Goal: Use online tool/utility: Utilize a website feature to perform a specific function

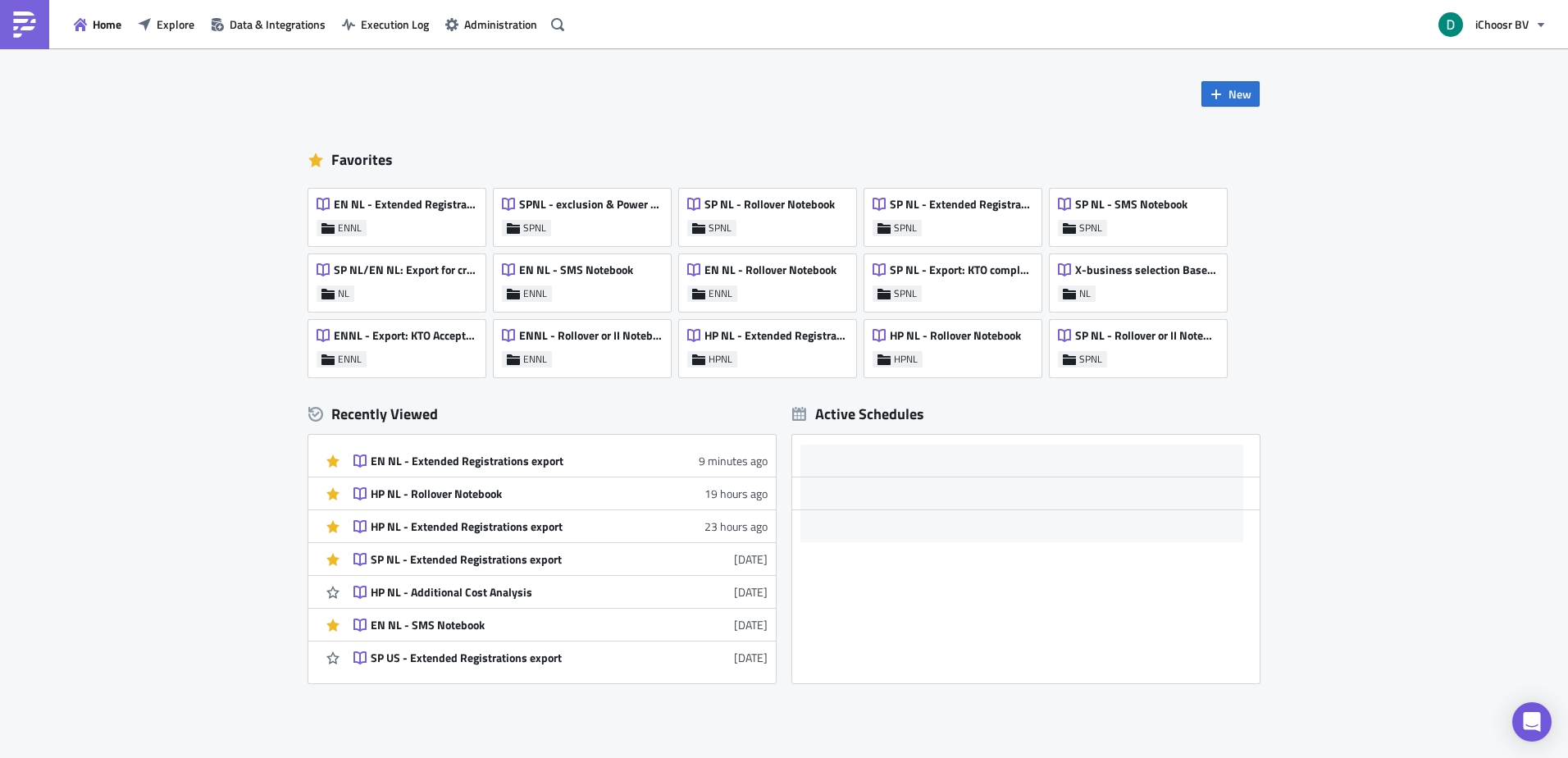
drag, startPoint x: 497, startPoint y: 466, endPoint x: 487, endPoint y: 445, distance: 23.3
click at [497, 466] on div "EN NL - Extended Registrations export" at bounding box center [514, 461] width 287 height 15
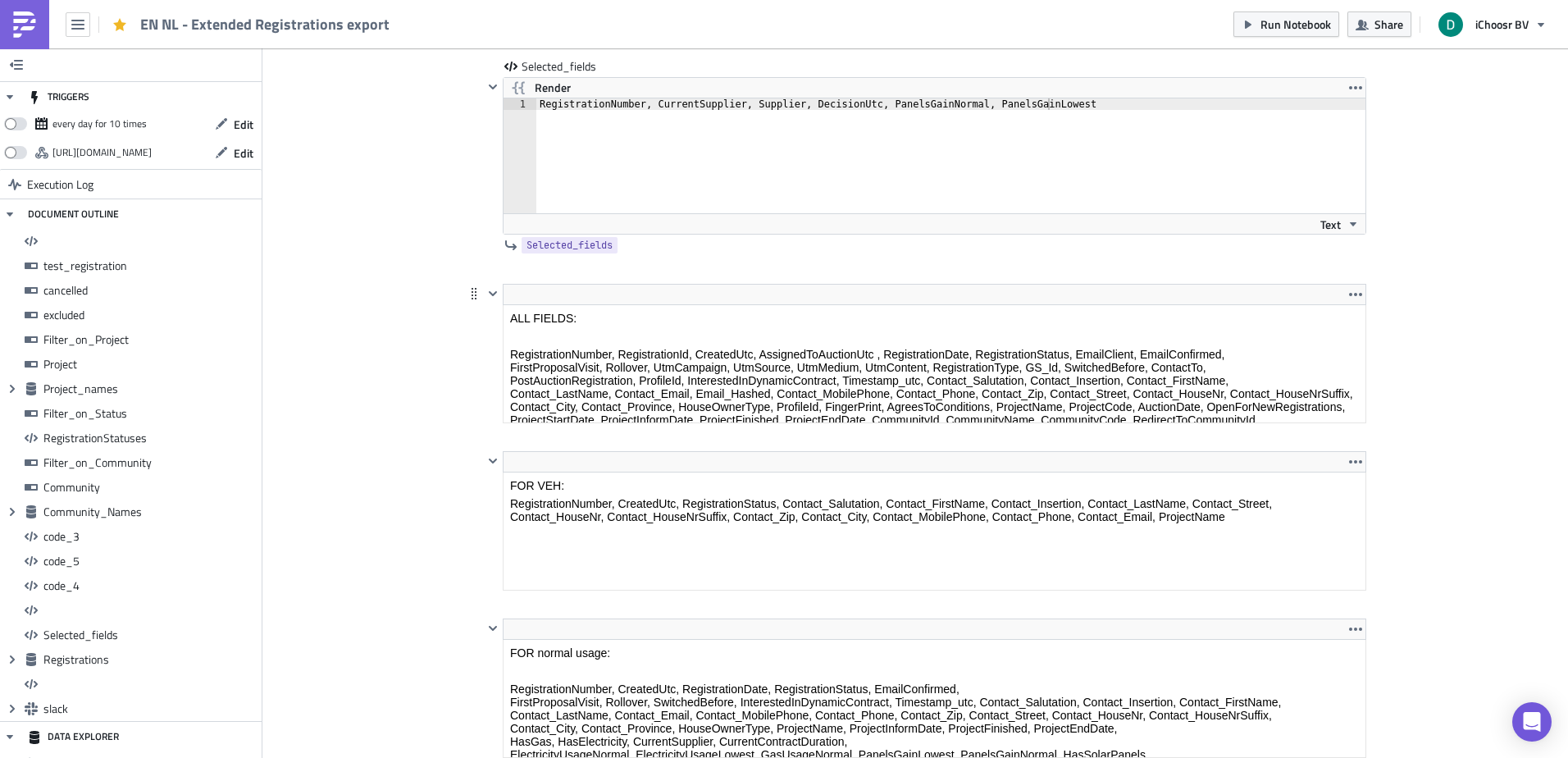
click at [672, 329] on body "ALL FIELDS: RegistrationNumber, RegistrationId, CreatedUtc, AssignedToAuctionUt…" at bounding box center [935, 408] width 849 height 193
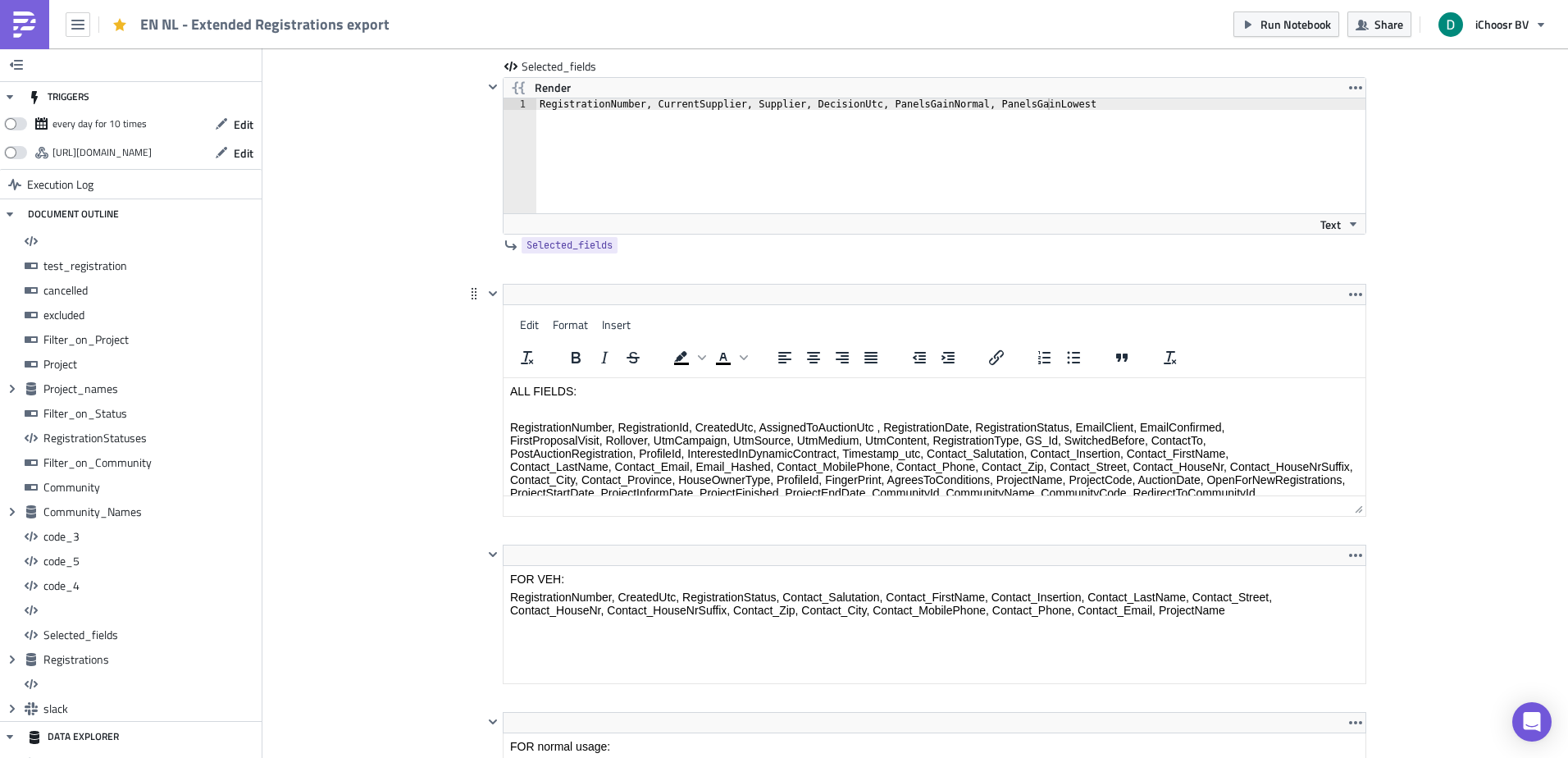
click at [982, 430] on p "RegistrationNumber, RegistrationId, CreatedUtc, AssignedToAuctionUtc , Registra…" at bounding box center [935, 499] width 849 height 157
drag, startPoint x: 982, startPoint y: 430, endPoint x: 1060, endPoint y: 429, distance: 78.0
click at [1060, 429] on p "RegistrationNumber, RegistrationId, CreatedUtc, AssignedToAuctionUtc , Registra…" at bounding box center [935, 499] width 849 height 157
copy p "RegistrationStatus"
click at [1112, 104] on div "RegistrationNumber, CurrentSupplier, Supplier, DecisionUtc, PanelsGainNormal, P…" at bounding box center [960, 167] width 848 height 137
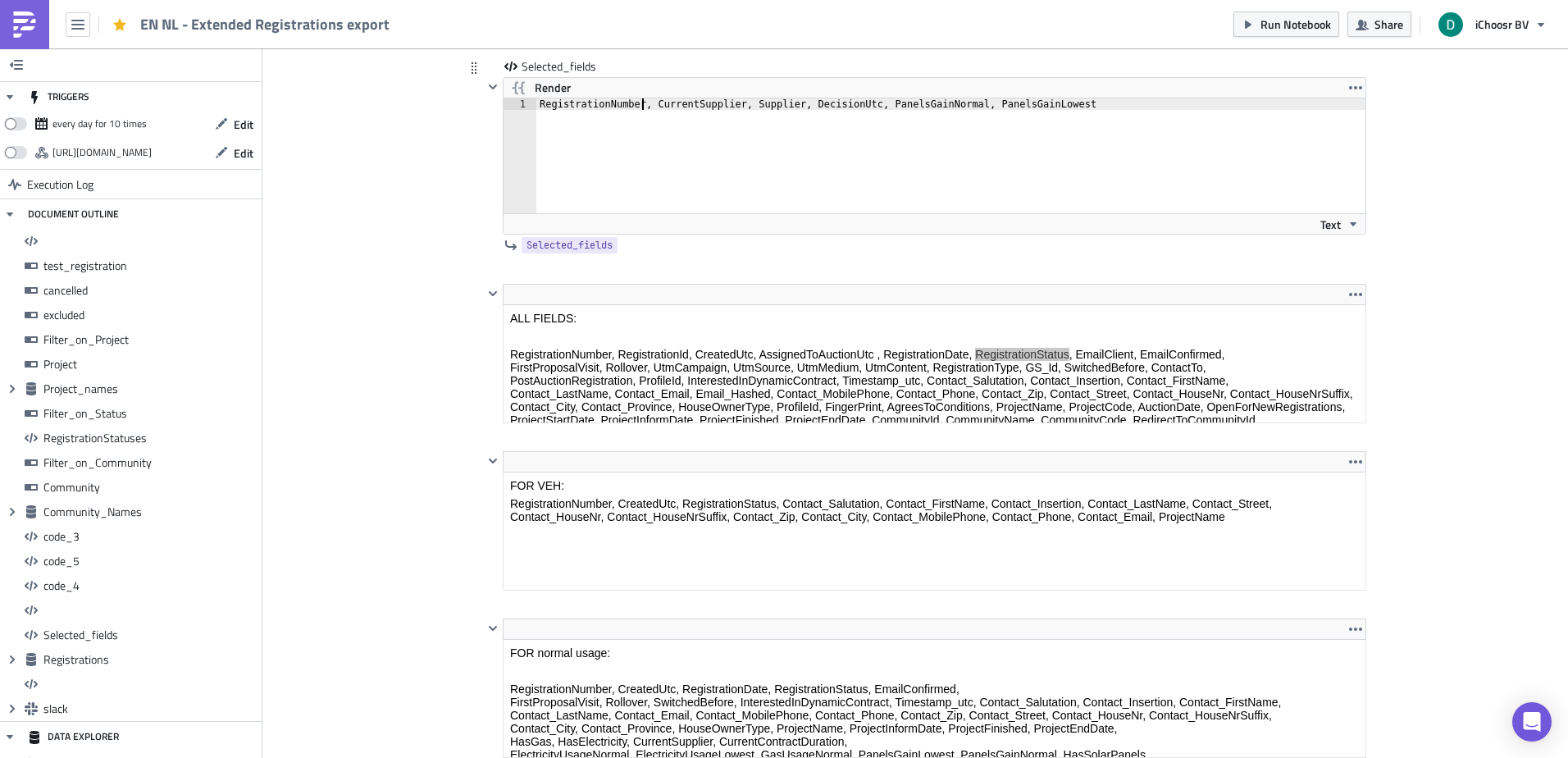
click at [639, 108] on div "RegistrationNumber, CurrentSupplier, Supplier, DecisionUtc, PanelsGainNormal, P…" at bounding box center [960, 167] width 848 height 137
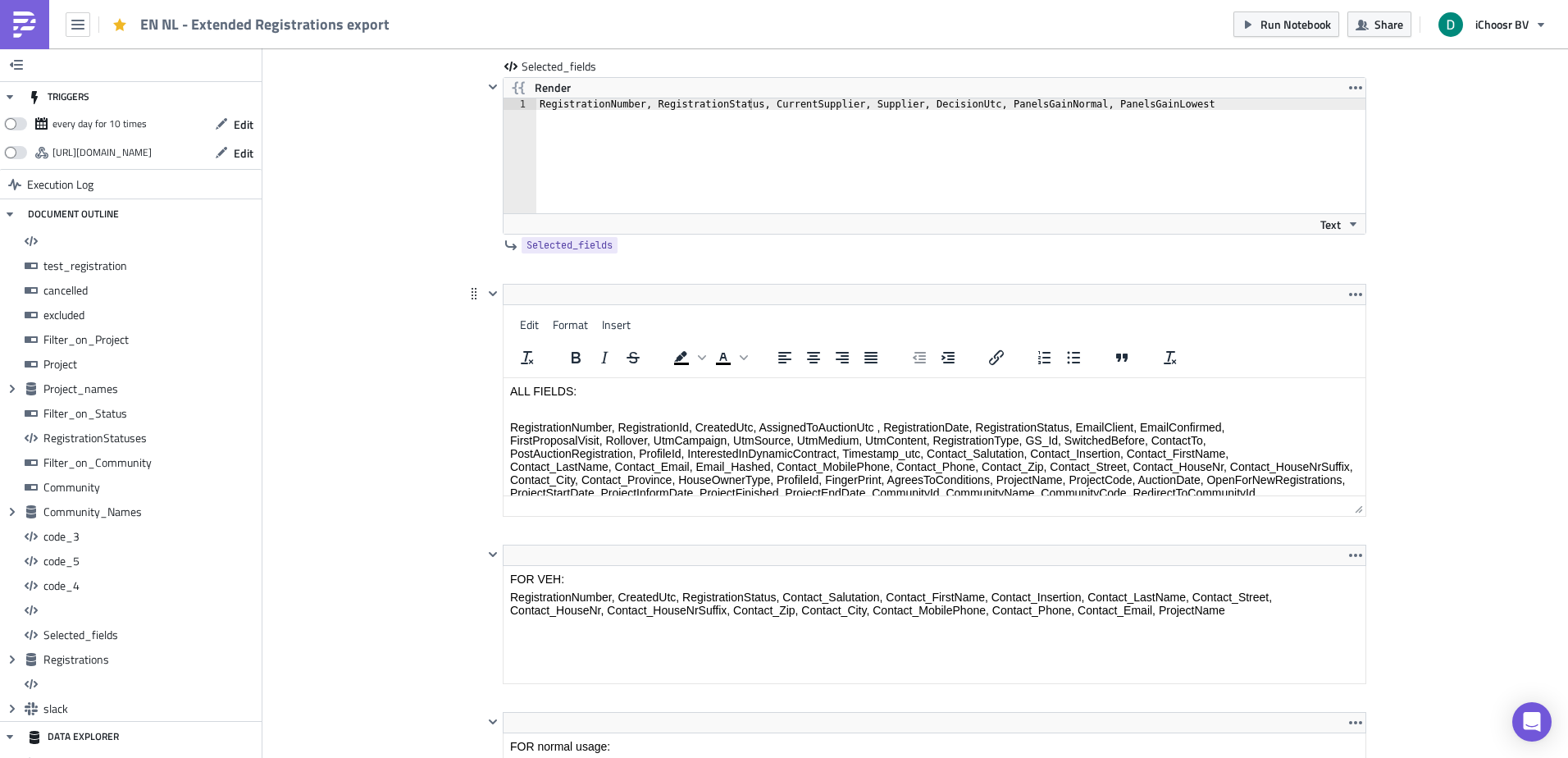
click at [818, 378] on html "ALL FIELDS: RegistrationNumber, RegistrationId, CreatedUtc, AssignedToAuctionUt…" at bounding box center [935, 481] width 862 height 207
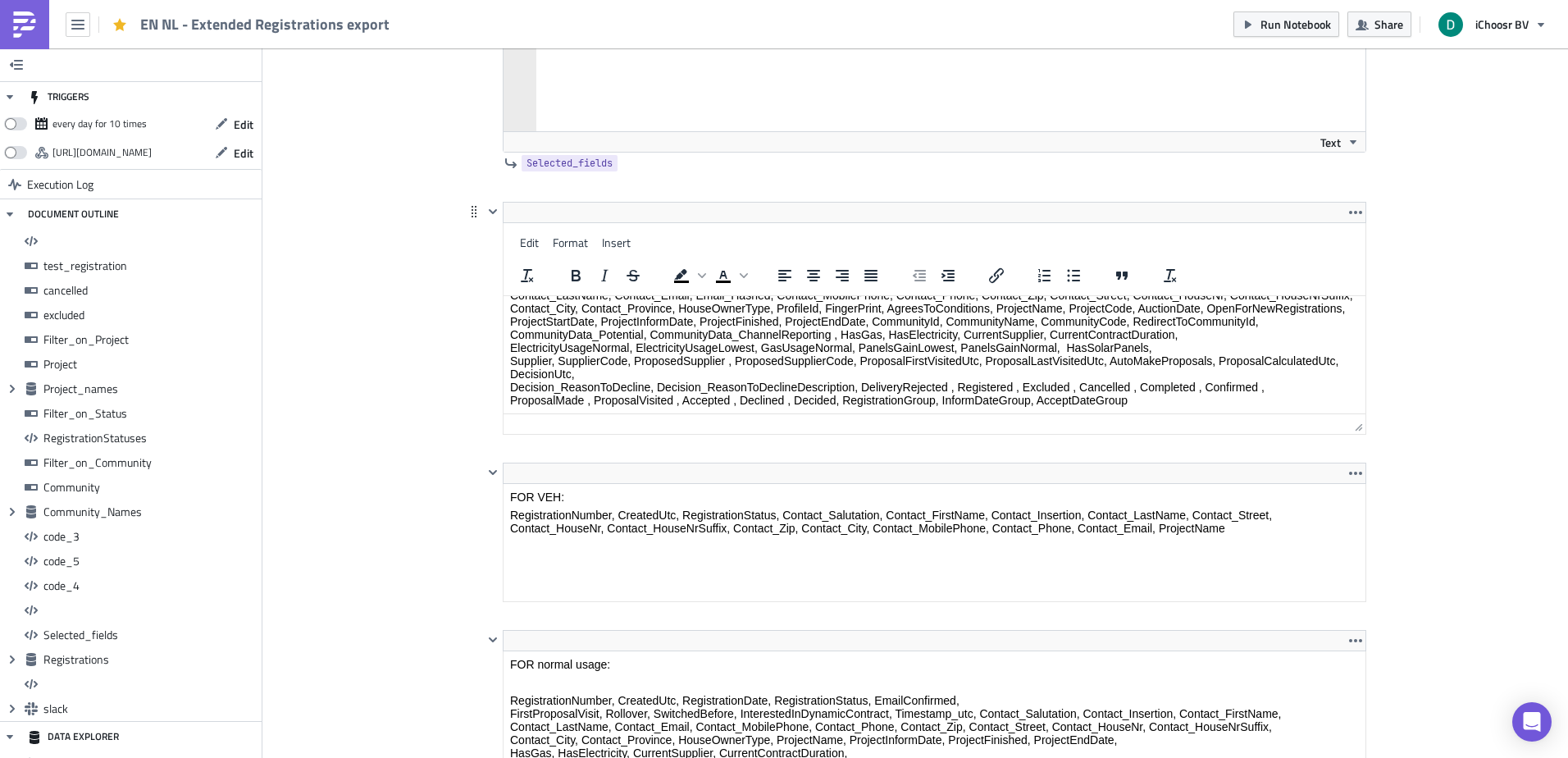
click at [914, 396] on p "RegistrationNumber, RegistrationId, CreatedUtc, AssignedToAuctionUtc , Registra…" at bounding box center [935, 328] width 849 height 157
drag, startPoint x: 914, startPoint y: 396, endPoint x: 935, endPoint y: 401, distance: 21.6
click at [935, 401] on p "RegistrationNumber, RegistrationId, CreatedUtc, AssignedToAuctionUtc , Registra…" at bounding box center [935, 328] width 849 height 157
copy p "RegistrationGroup,"
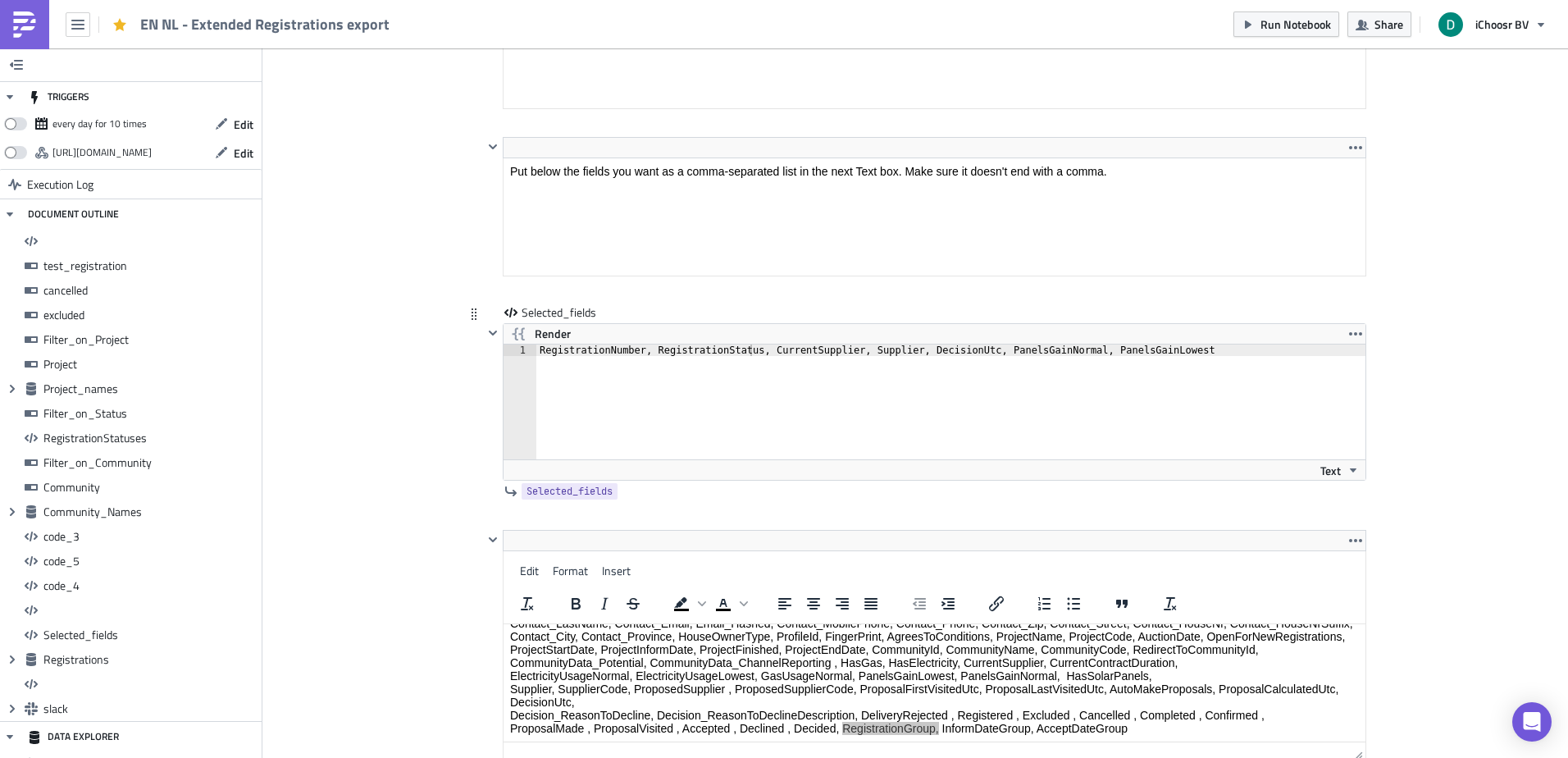
click at [1182, 350] on div "RegistrationNumber, RegistrationStatus, CurrentSupplier, Supplier, DecisionUtc,…" at bounding box center [960, 413] width 848 height 137
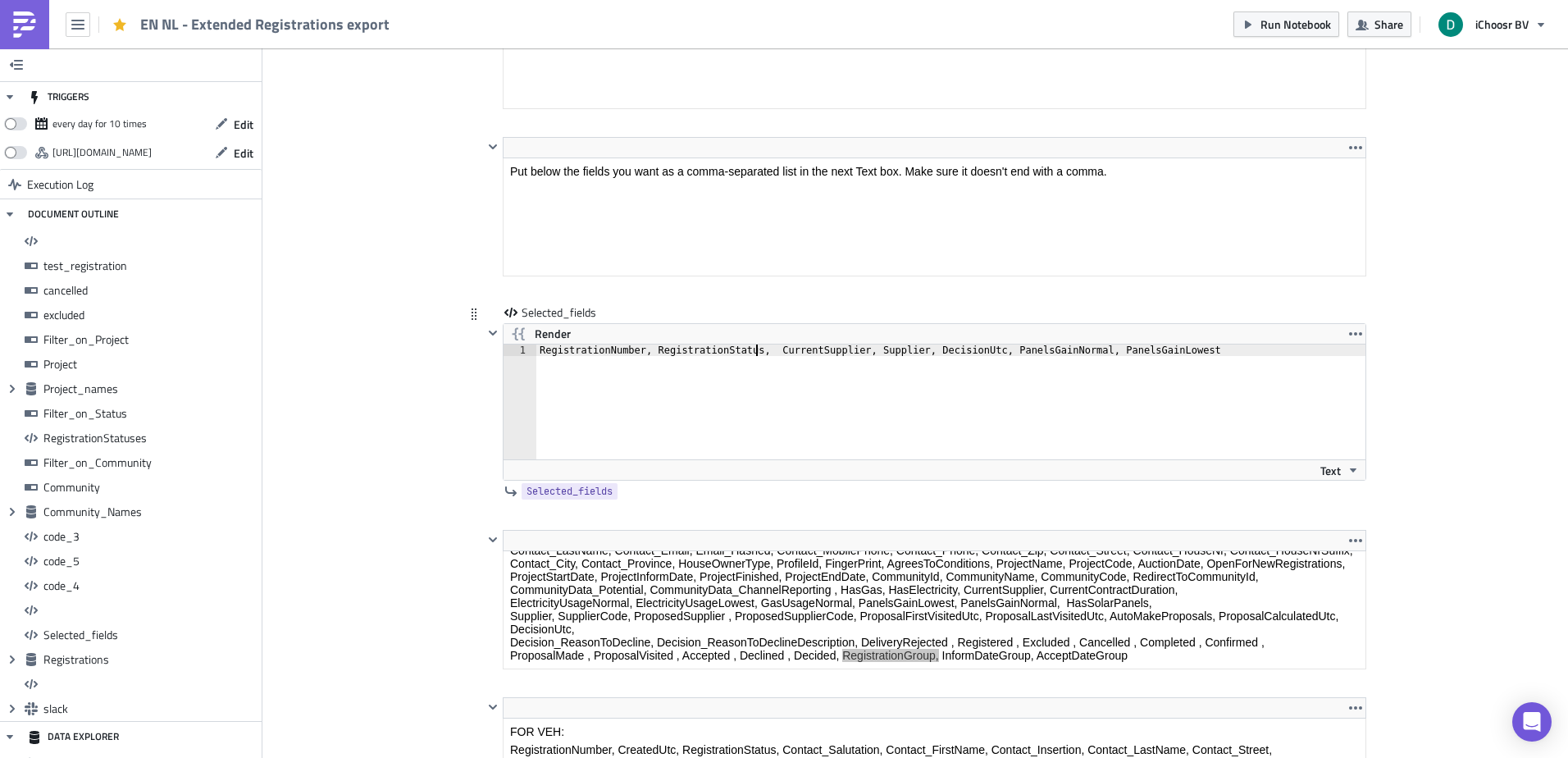
paste textarea "RegistrationGroup,"
type textarea "RegistrationNumber, RegistrationStatus, RegistrationGroup, CurrentSupplier, Sup…"
click at [1268, 27] on span "Run Notebook" at bounding box center [1296, 24] width 70 height 17
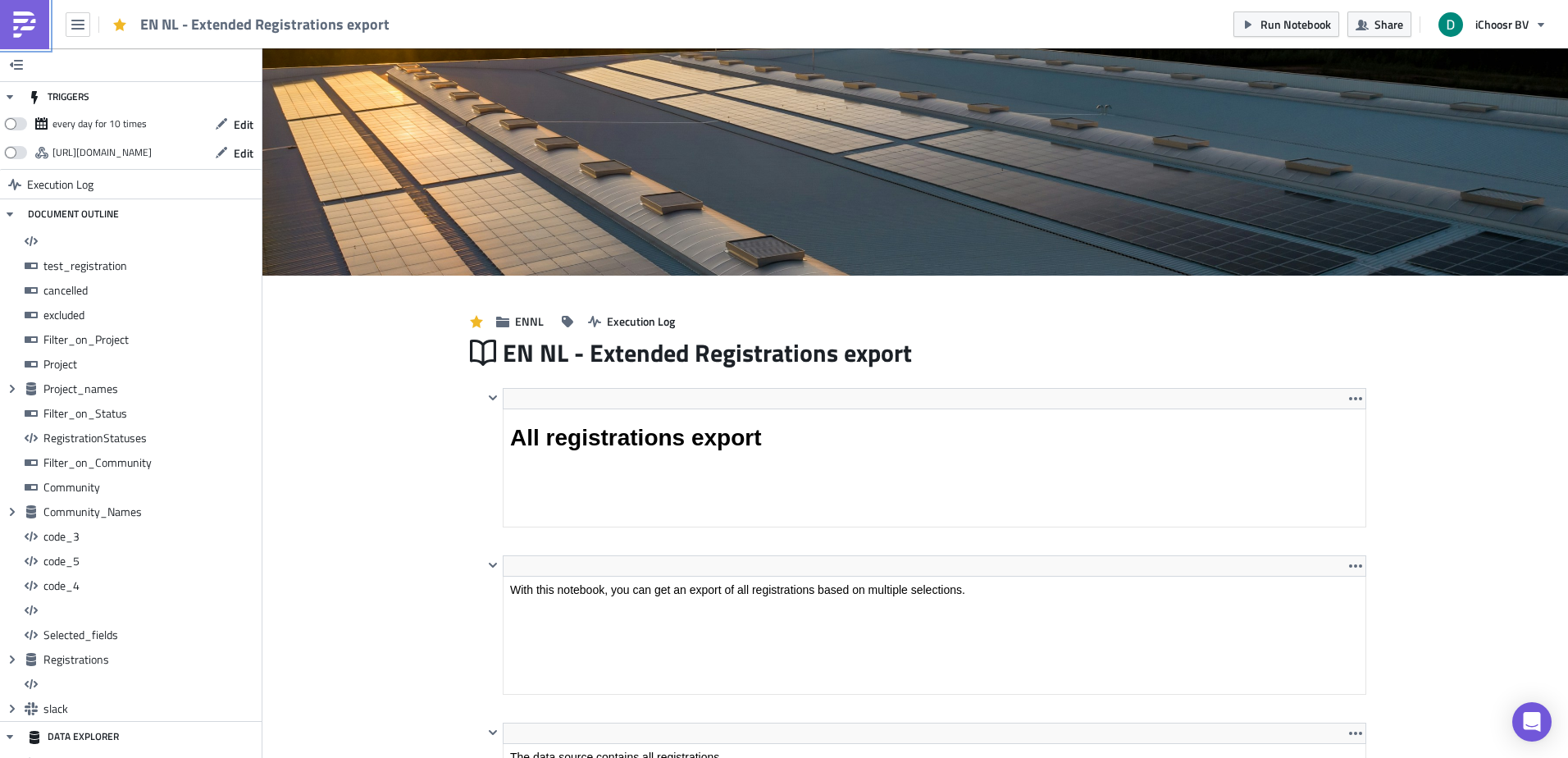
click at [27, 30] on img at bounding box center [25, 25] width 27 height 27
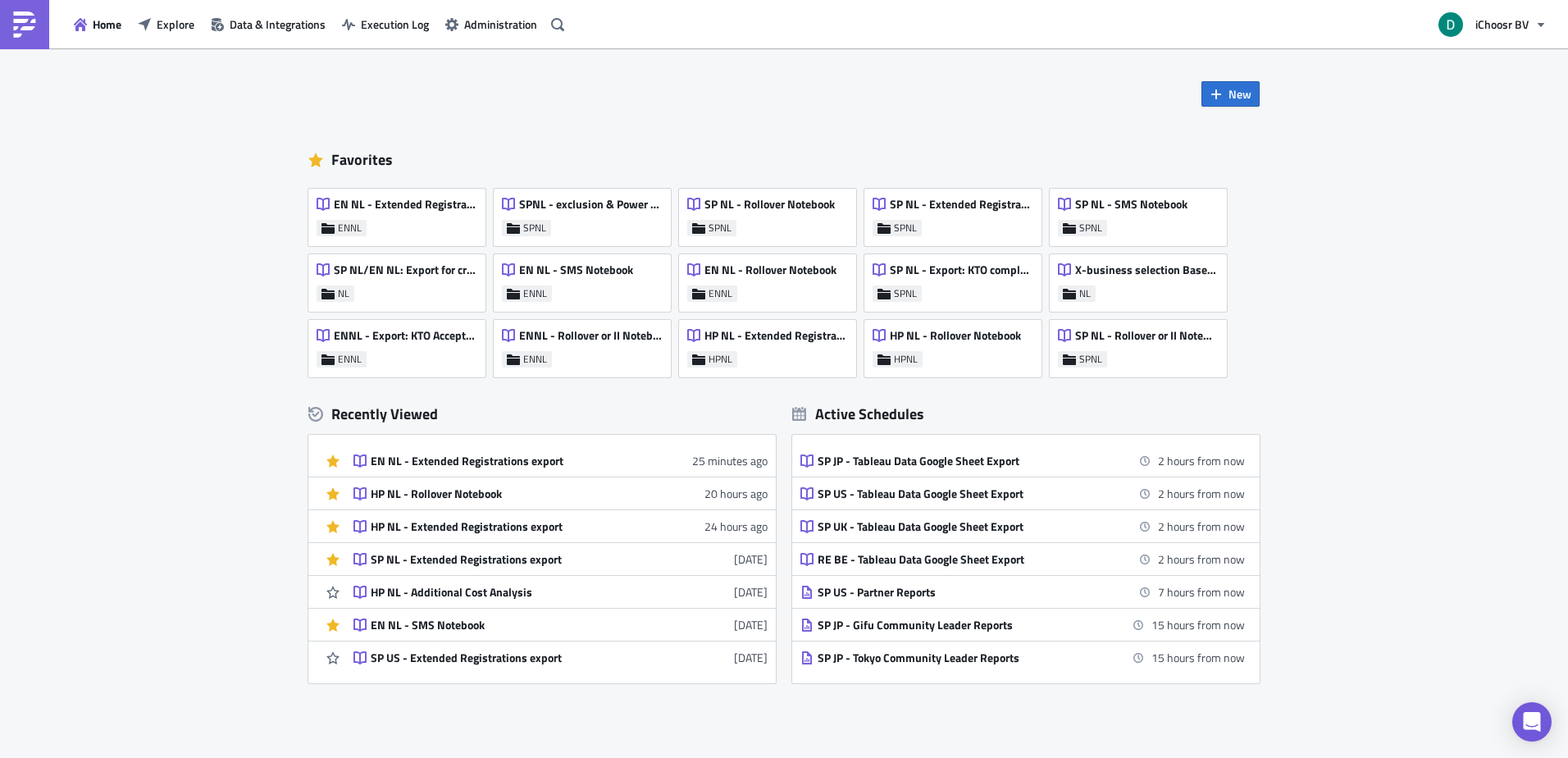
click at [185, 10] on div "Home Explore Data & Integrations Execution Log Administration" at bounding box center [285, 24] width 570 height 48
click at [185, 20] on span "Explore" at bounding box center [175, 24] width 38 height 17
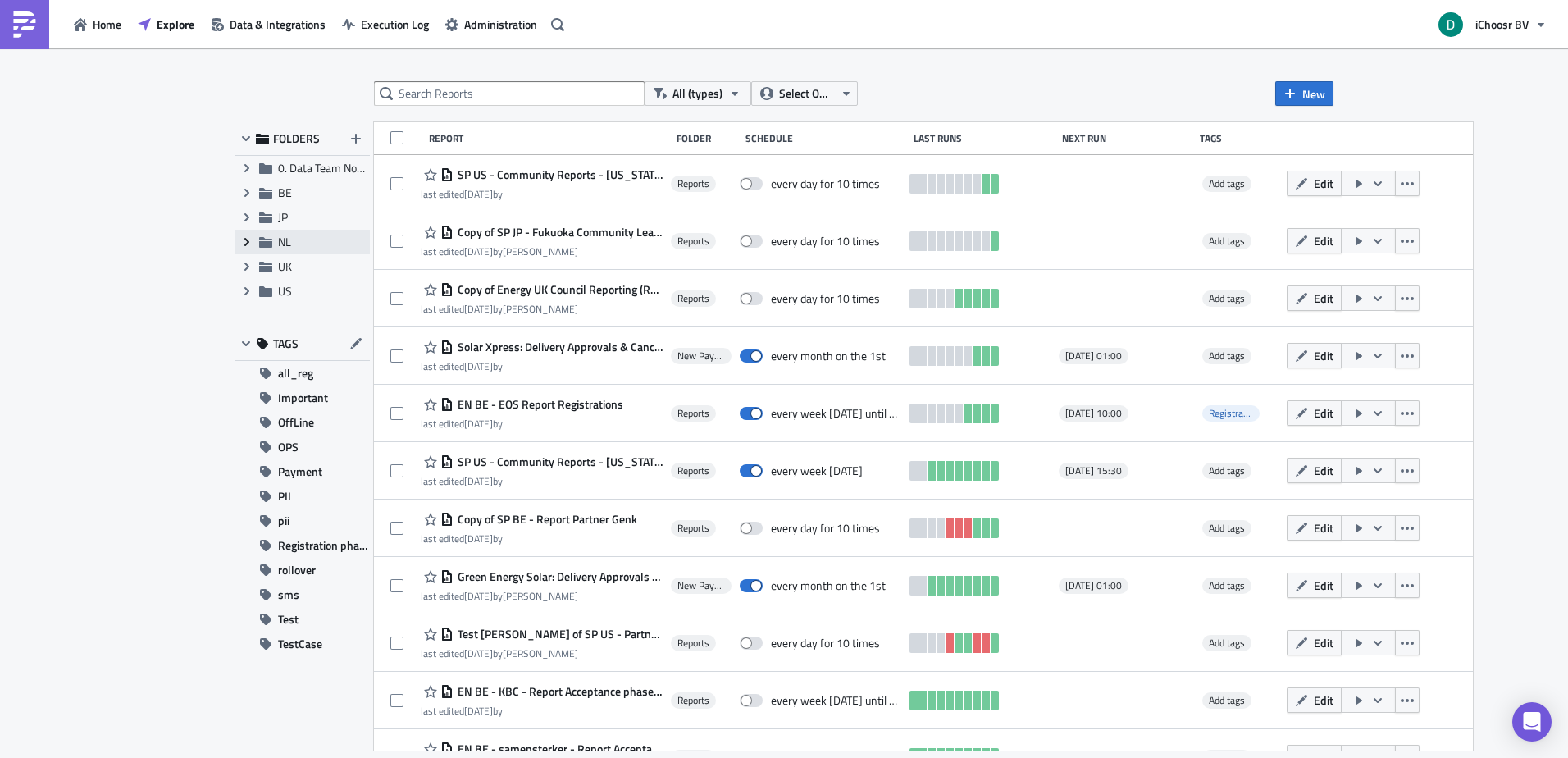
click at [243, 247] on icon "Expand group" at bounding box center [247, 242] width 13 height 13
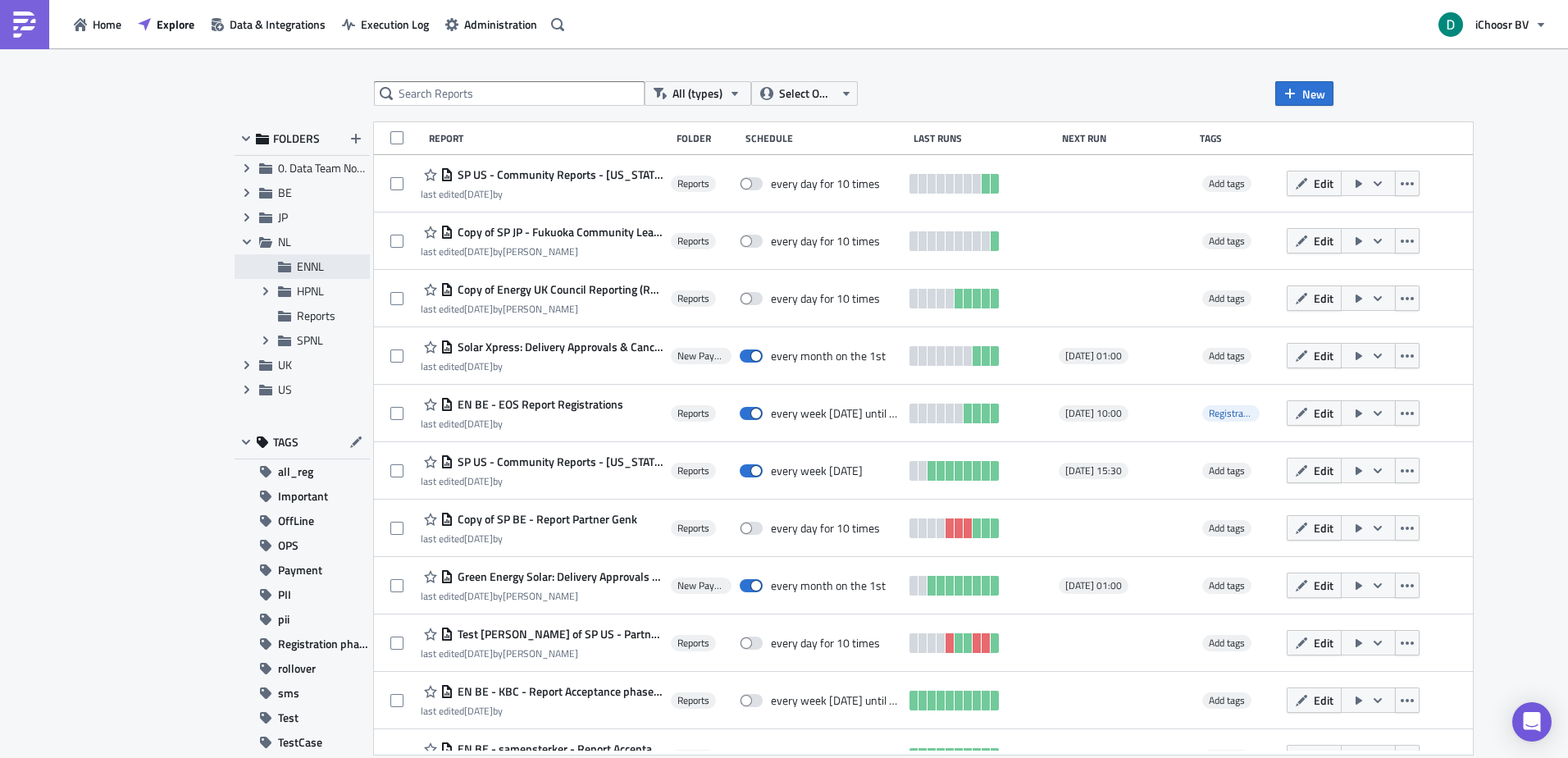
click at [298, 274] on div "ENNL" at bounding box center [302, 266] width 135 height 25
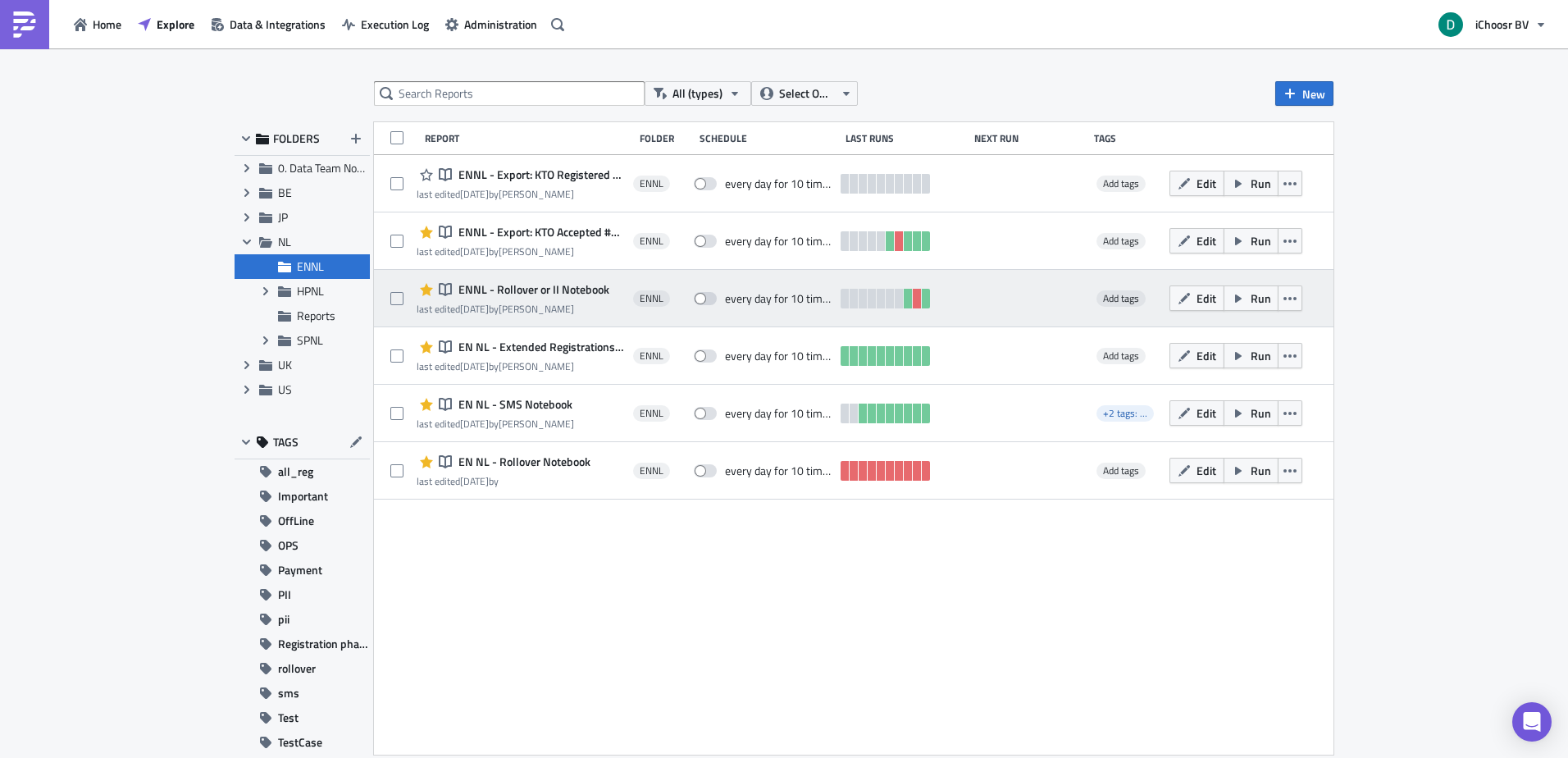
click at [542, 296] on span "ENNL - Rollover or II Notebook" at bounding box center [532, 290] width 155 height 15
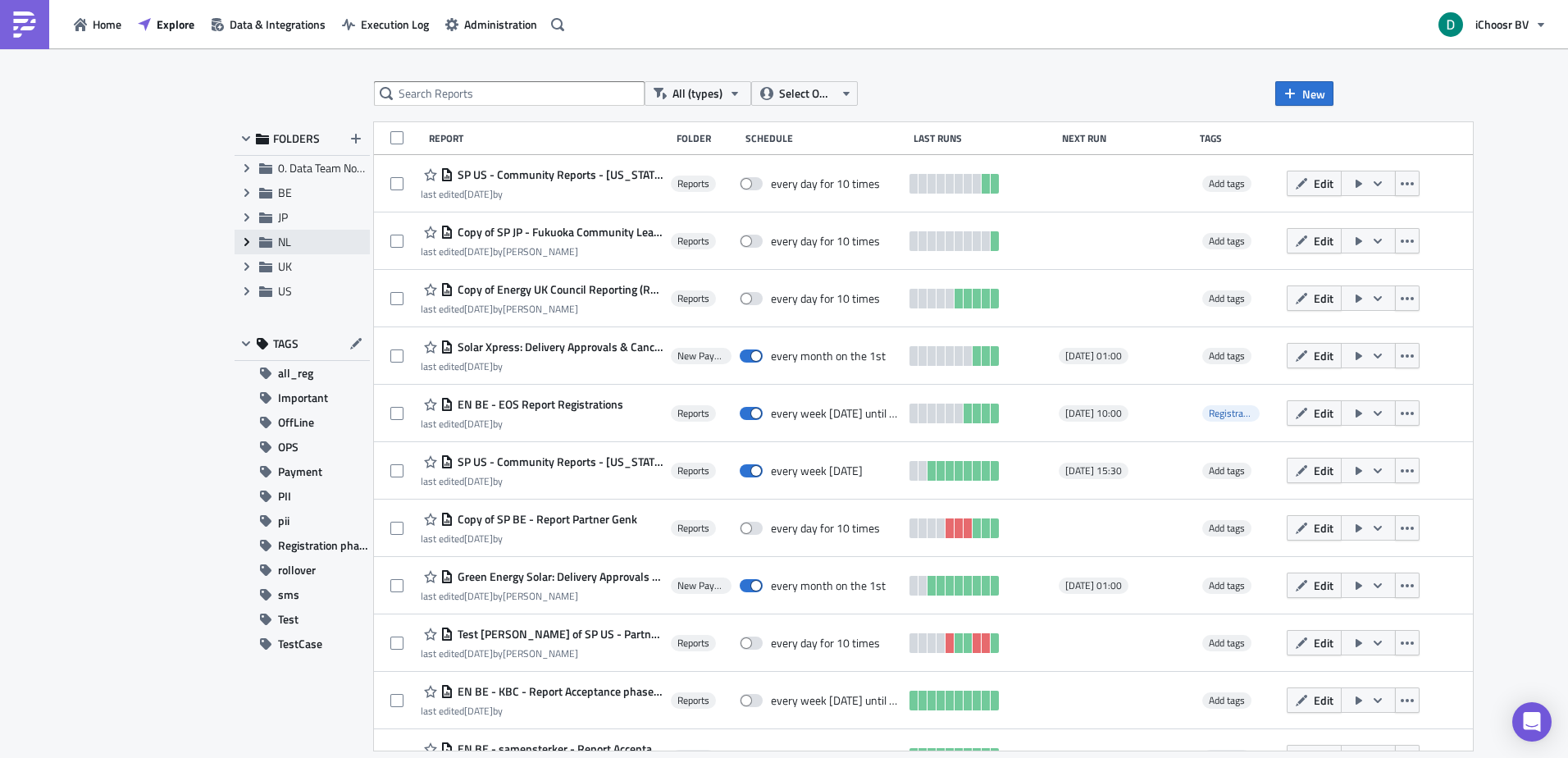
click at [251, 242] on span "Expand group" at bounding box center [247, 242] width 25 height 25
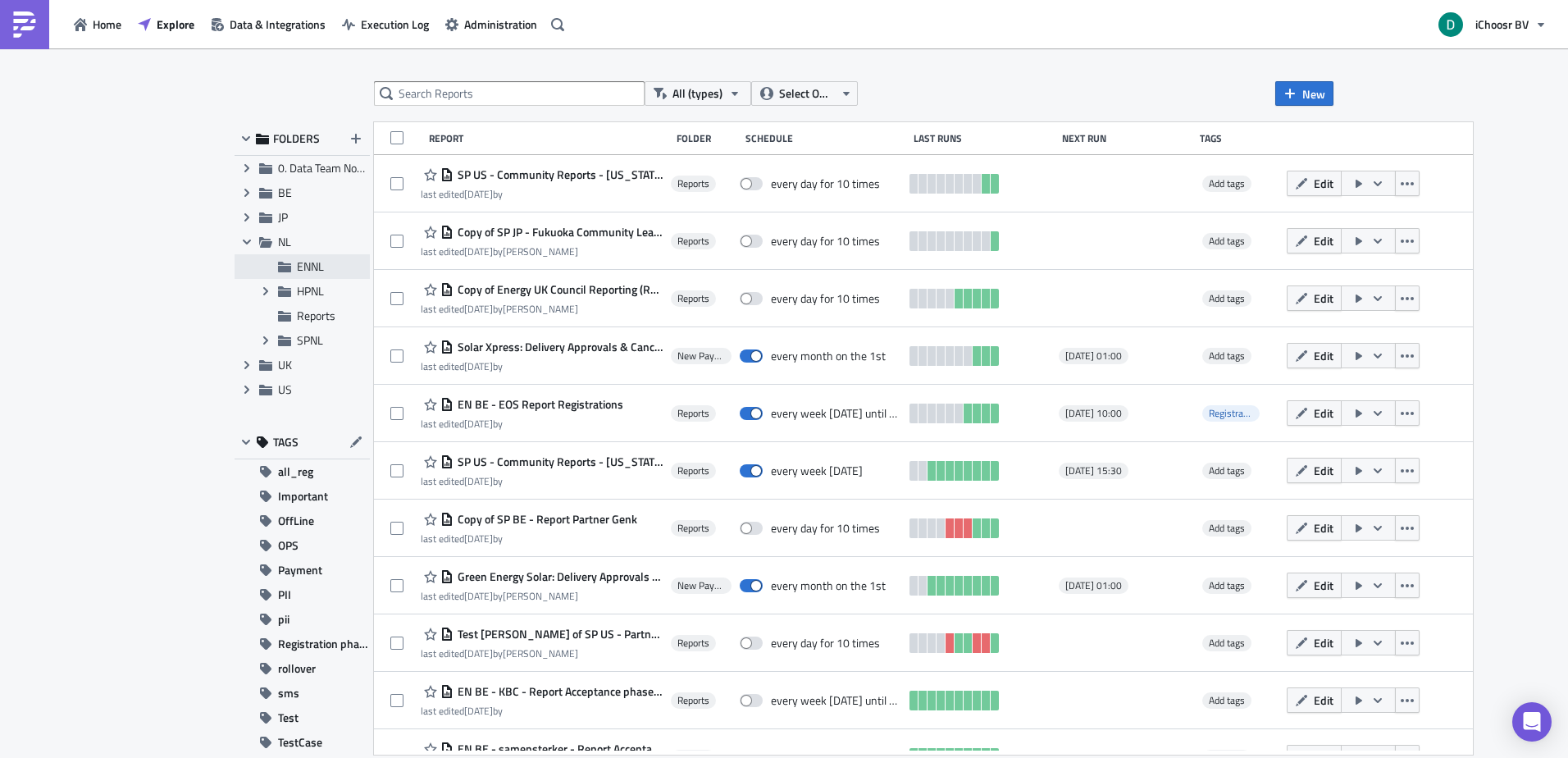
click at [312, 258] on div "ENNL" at bounding box center [302, 266] width 135 height 25
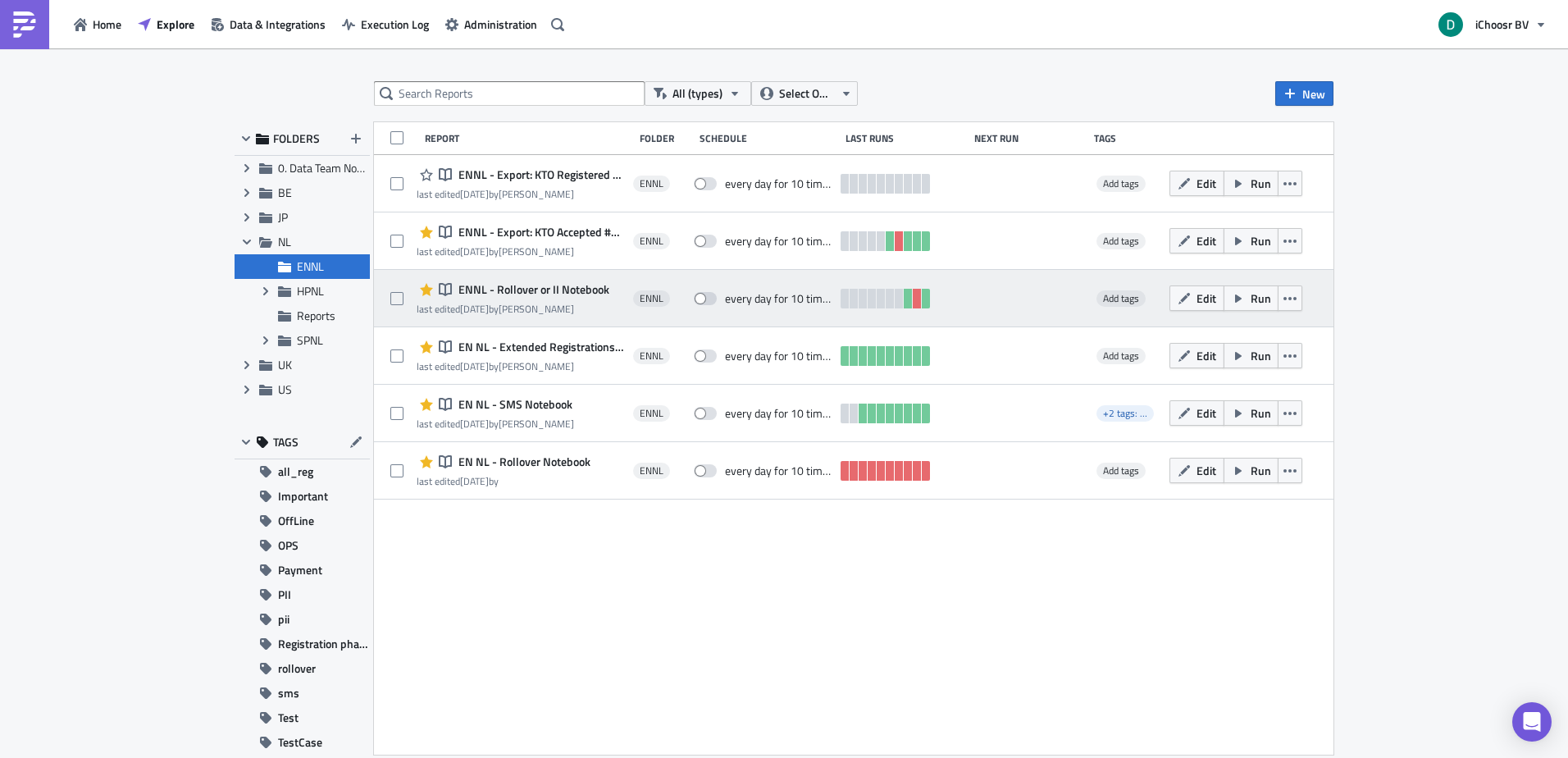
click at [528, 289] on span "ENNL - Rollover or II Notebook" at bounding box center [532, 290] width 155 height 15
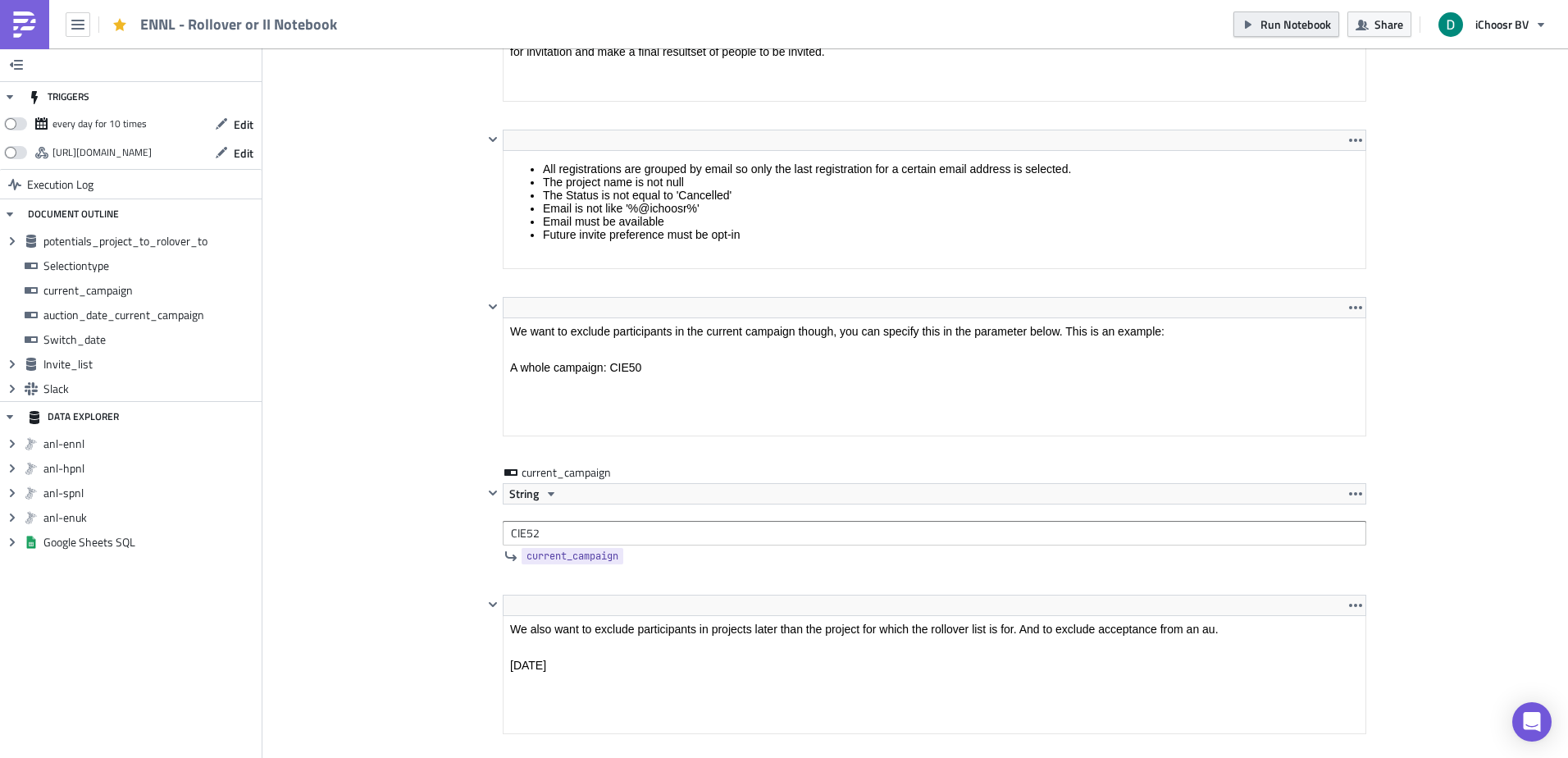
click at [1262, 24] on span "Run Notebook" at bounding box center [1296, 24] width 70 height 17
click at [1402, 266] on div "Add Image ENNL Execution Log ENNL - Rollover or II Notebook <p>This notebook is…" at bounding box center [915, 666] width 1306 height 3861
